Goal: Task Accomplishment & Management: Manage account settings

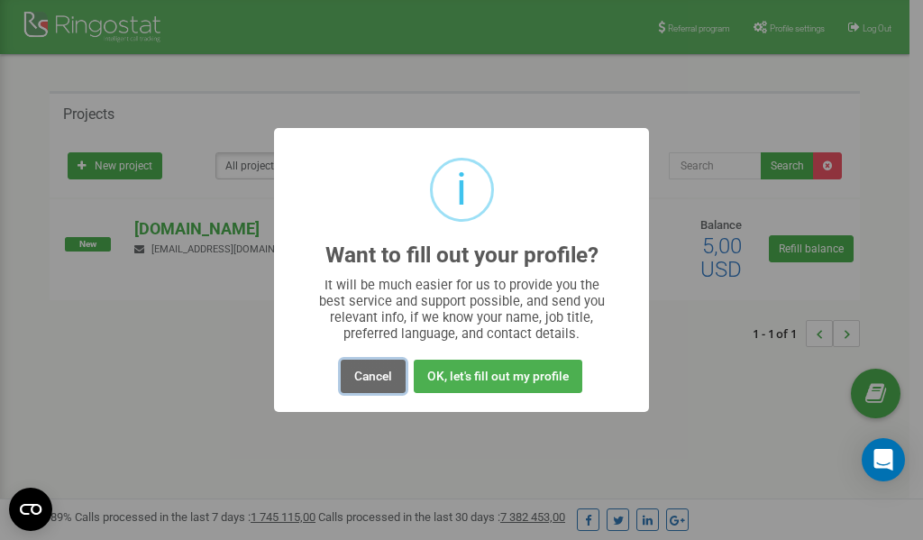
click at [364, 379] on button "Cancel" at bounding box center [373, 376] width 65 height 33
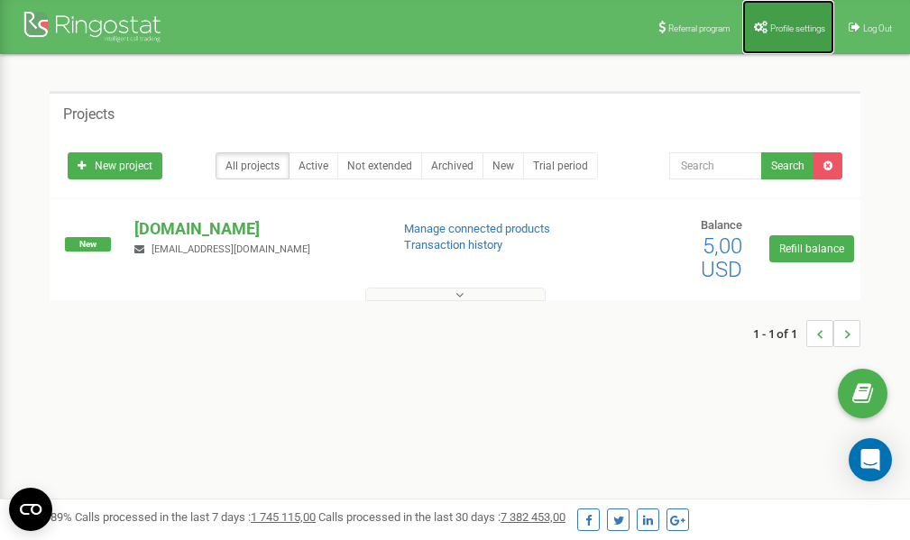
click at [781, 26] on span "Profile settings" at bounding box center [797, 28] width 55 height 10
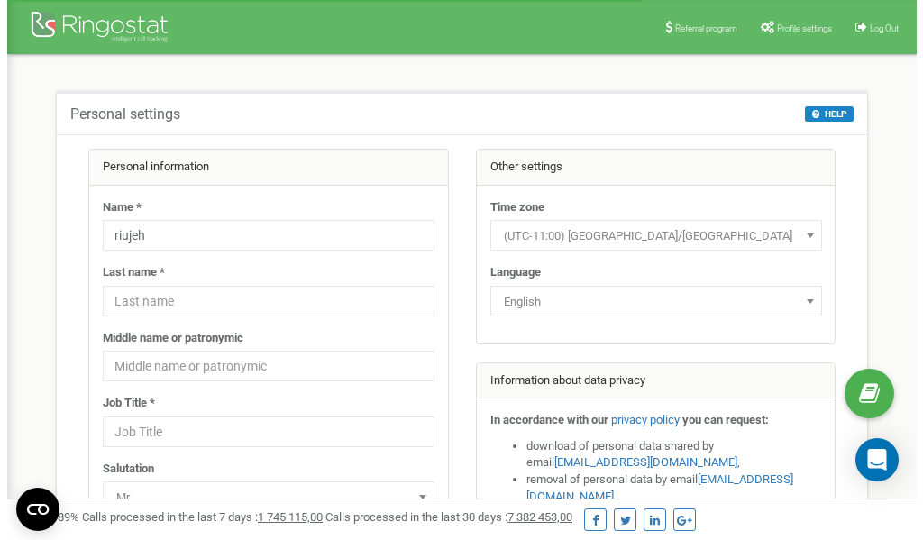
scroll to position [90, 0]
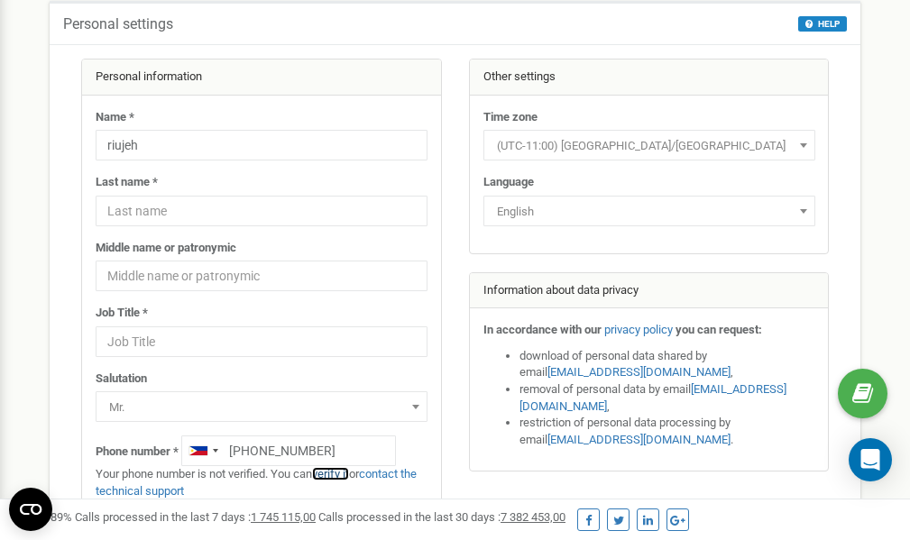
click at [338, 475] on link "verify it" at bounding box center [330, 474] width 37 height 14
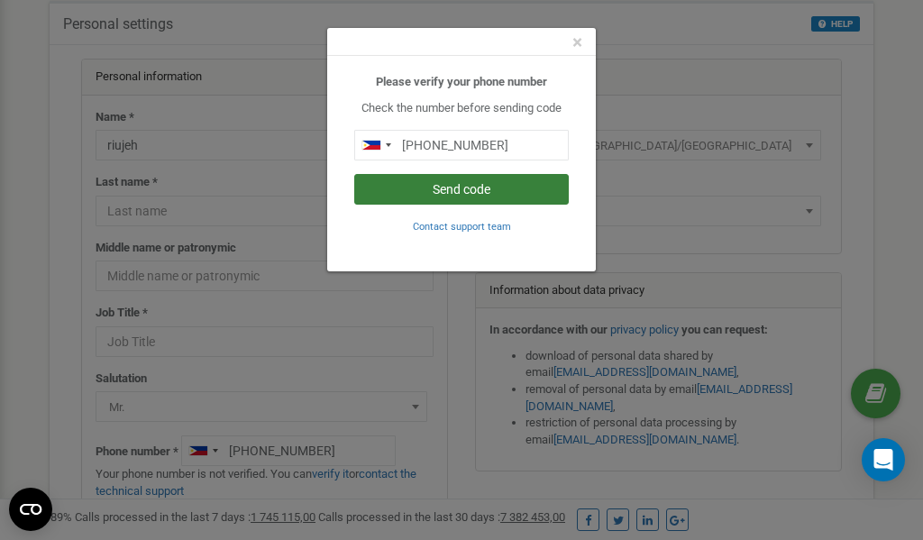
click at [463, 194] on button "Send code" at bounding box center [461, 189] width 215 height 31
